Goal: Find contact information: Find contact information

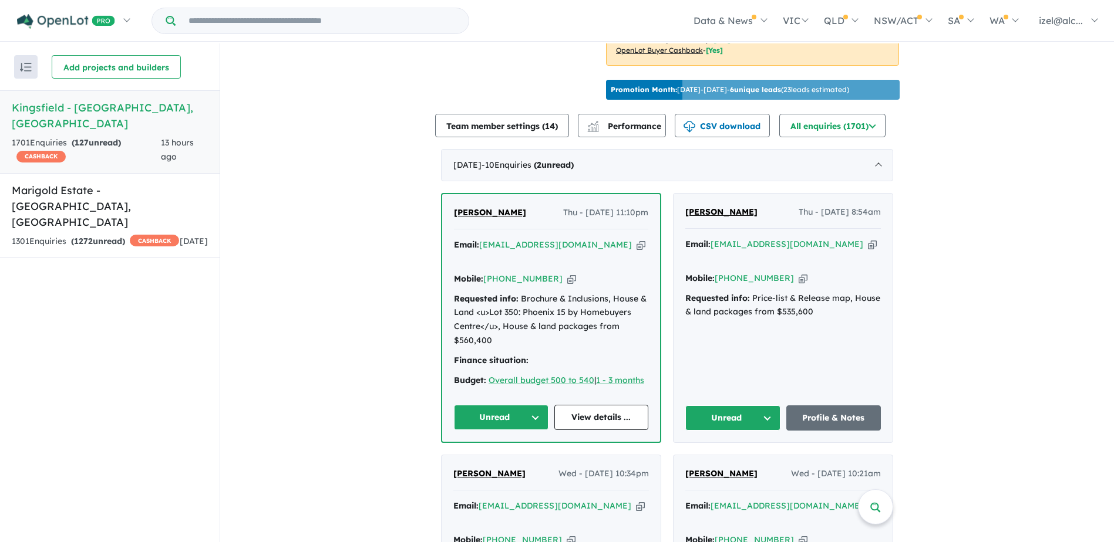
scroll to position [470, 0]
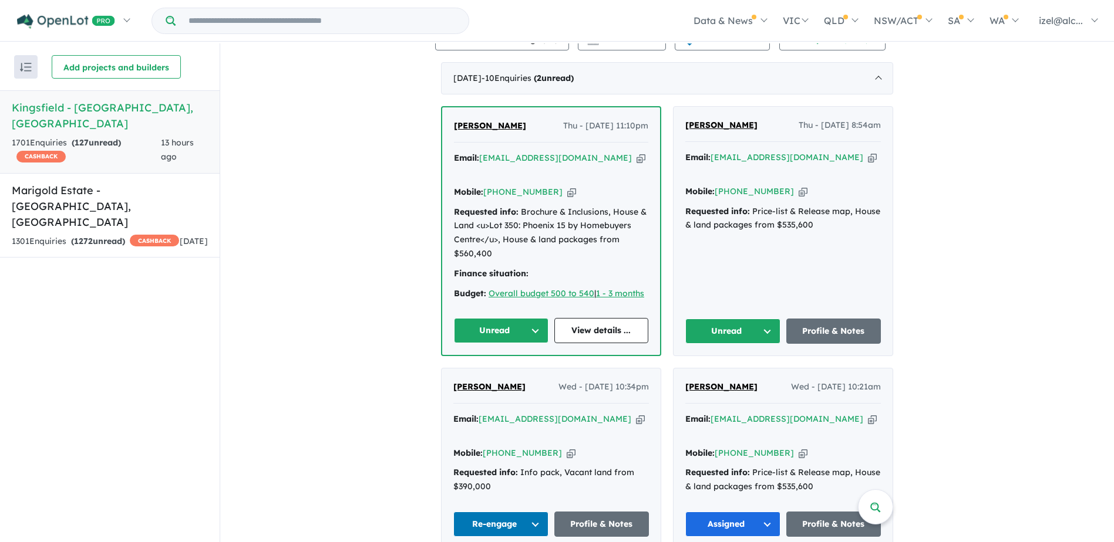
click at [729, 323] on button "Unread" at bounding box center [732, 331] width 95 height 25
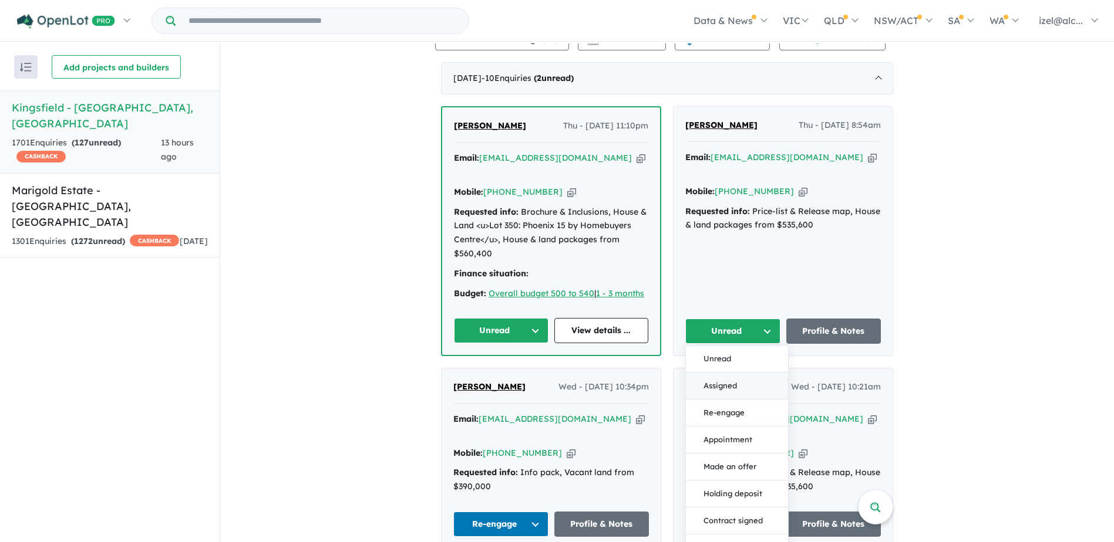
click at [747, 373] on button "Assigned" at bounding box center [737, 386] width 102 height 27
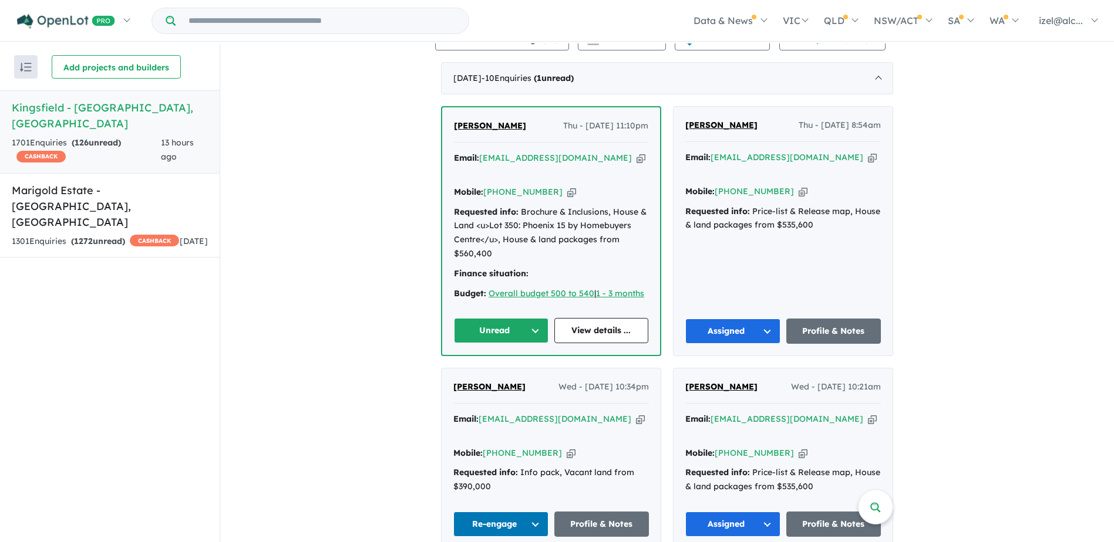
click at [636, 158] on icon "button" at bounding box center [640, 158] width 9 height 12
click at [447, 126] on div "[PERSON_NAME] Thu - [DATE] 11:10pm Email: [EMAIL_ADDRESS][DOMAIN_NAME] Copied! …" at bounding box center [551, 231] width 218 height 248
copy span "[PERSON_NAME]"
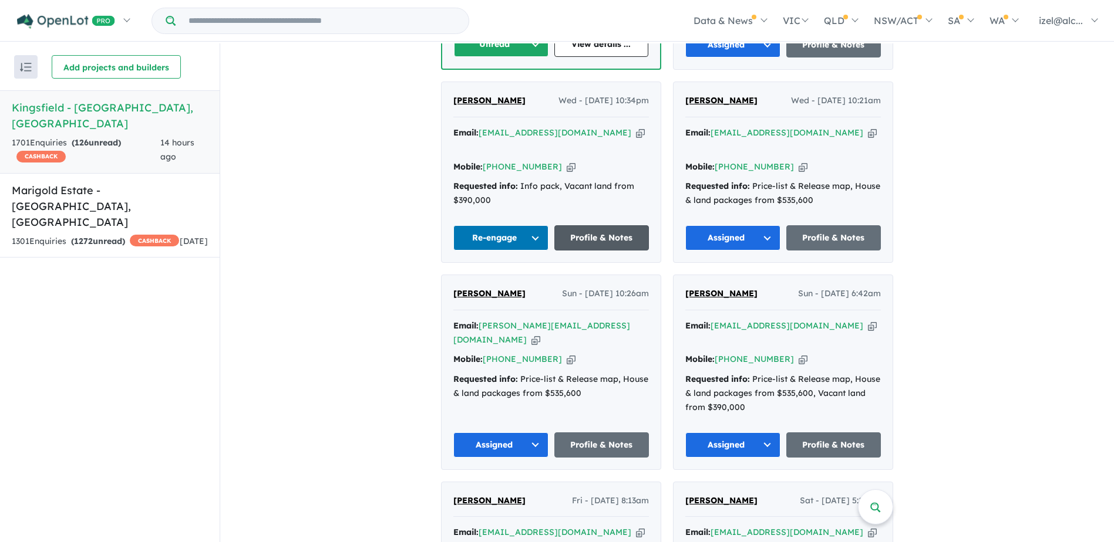
scroll to position [704, 0]
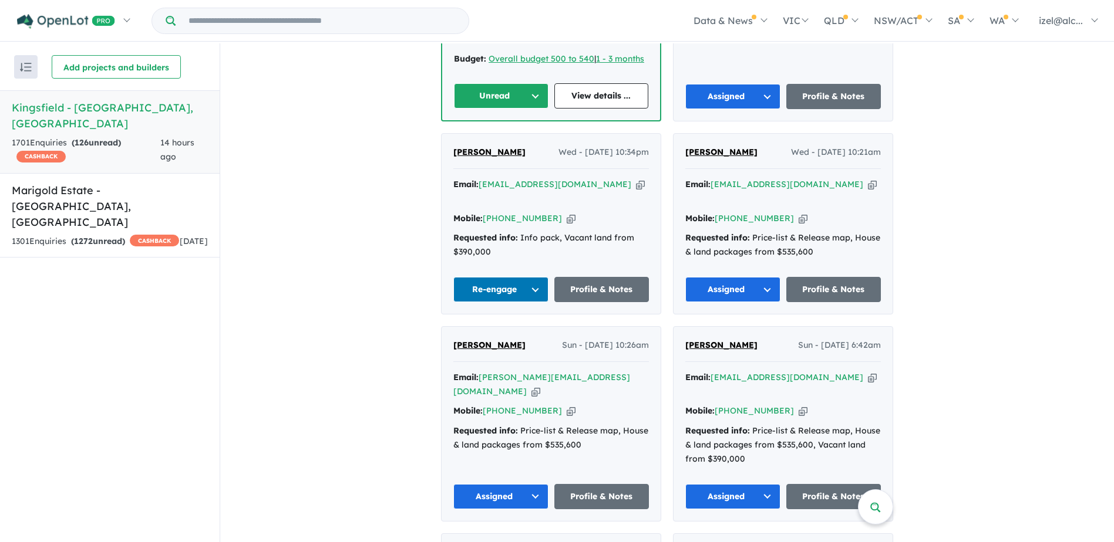
drag, startPoint x: 816, startPoint y: 164, endPoint x: 781, endPoint y: 183, distance: 39.1
click at [868, 178] on icon "button" at bounding box center [872, 184] width 9 height 12
click at [794, 212] on div "Mobile: [PHONE_NUMBER] Copied!" at bounding box center [782, 219] width 195 height 14
click at [798, 213] on icon "button" at bounding box center [802, 219] width 9 height 12
